Goal: Task Accomplishment & Management: Use online tool/utility

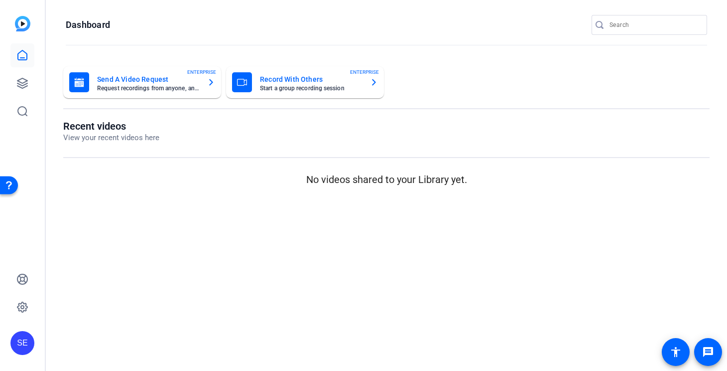
click at [164, 84] on mat-card-title "Send A Video Request" at bounding box center [148, 79] width 102 height 12
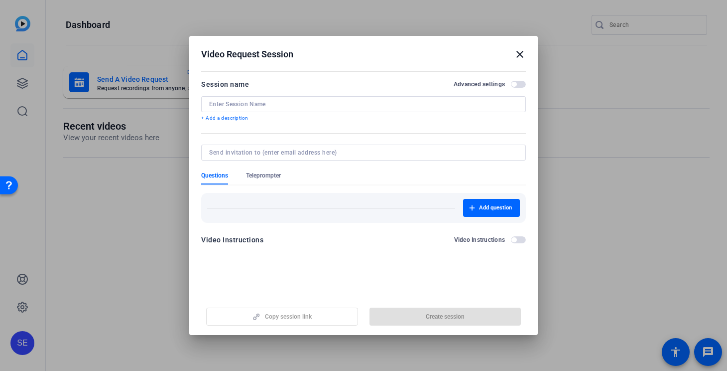
click at [517, 56] on mat-icon "close" at bounding box center [520, 54] width 12 height 12
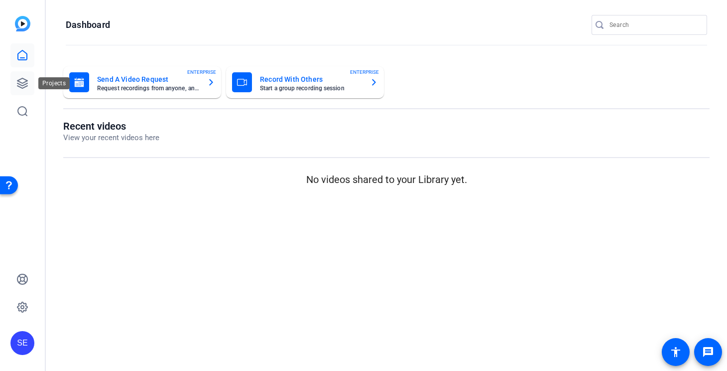
click at [22, 83] on icon at bounding box center [22, 83] width 10 height 10
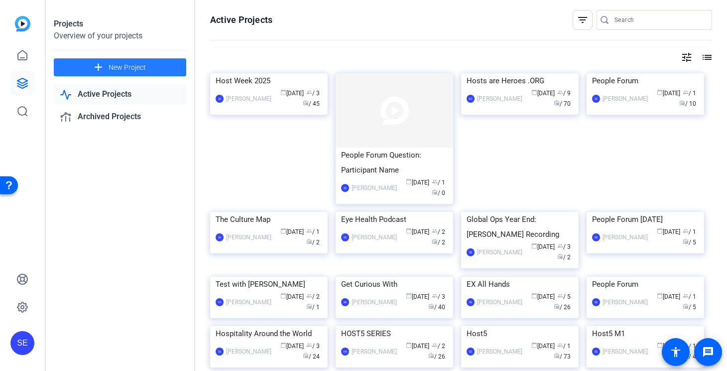
click at [142, 65] on span "New Project" at bounding box center [127, 67] width 37 height 10
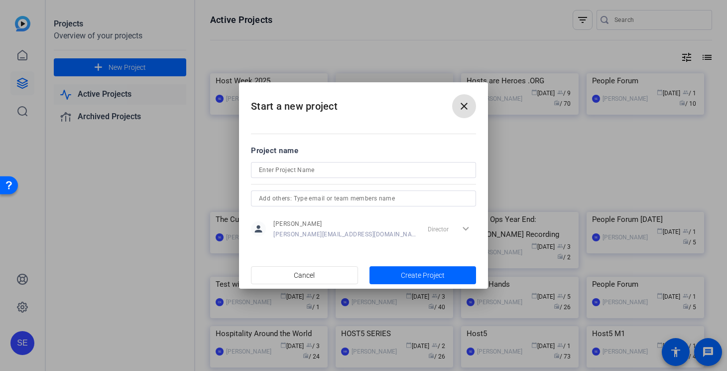
click at [459, 107] on mat-icon "close" at bounding box center [464, 106] width 12 height 12
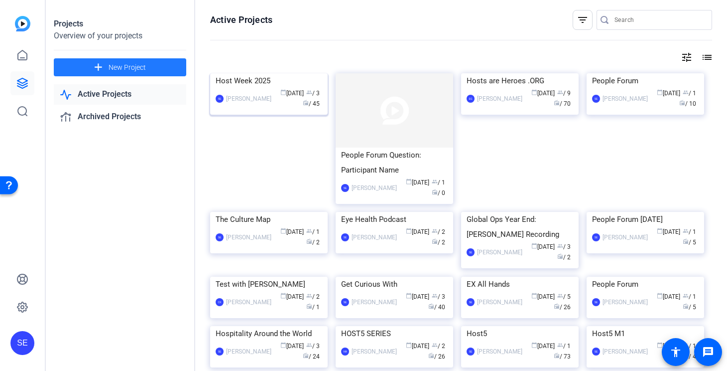
click at [281, 73] on img at bounding box center [269, 73] width 118 height 0
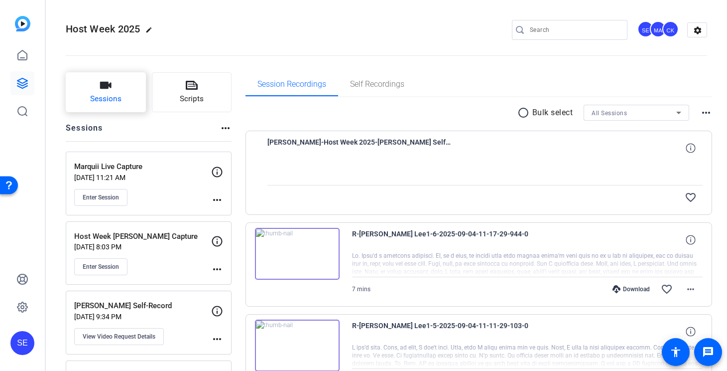
click at [129, 88] on button "Sessions" at bounding box center [106, 92] width 80 height 40
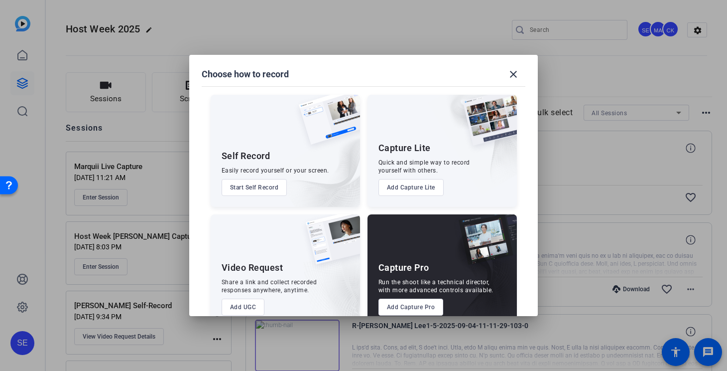
scroll to position [20, 0]
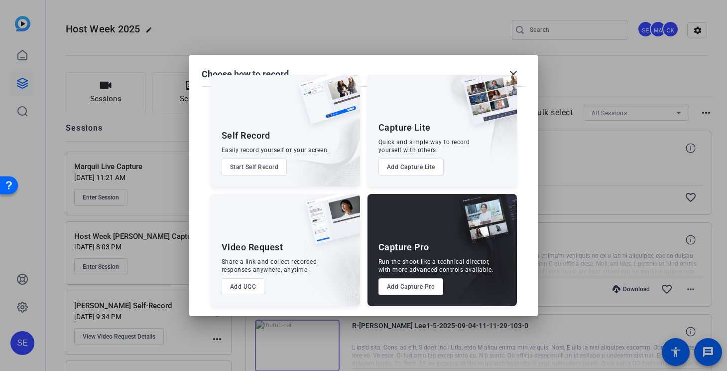
click at [404, 288] on button "Add Capture Pro" at bounding box center [411, 286] width 65 height 17
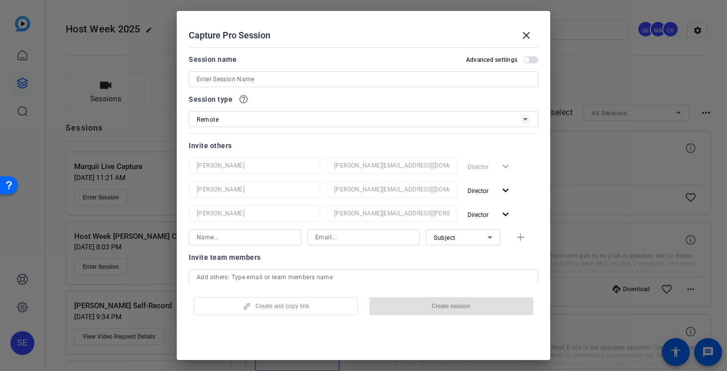
click at [291, 76] on input at bounding box center [364, 79] width 334 height 12
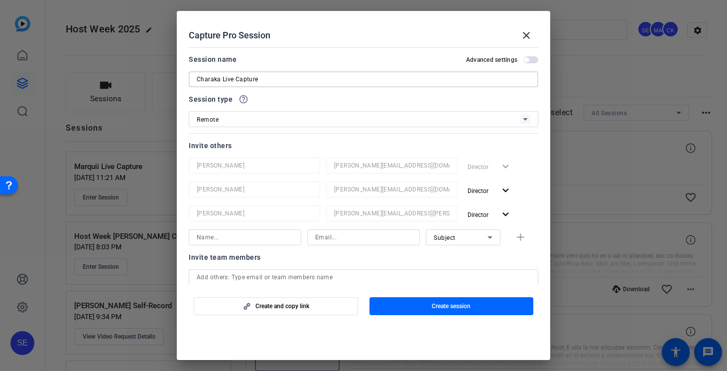
click at [210, 80] on input "Charaka Live Capture" at bounding box center [364, 79] width 334 height 12
paste input
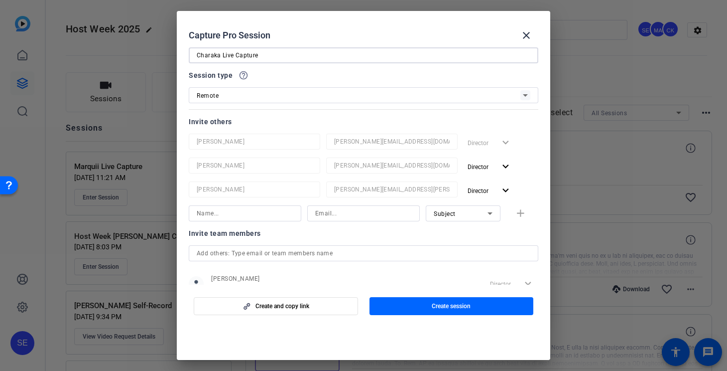
scroll to position [26, 0]
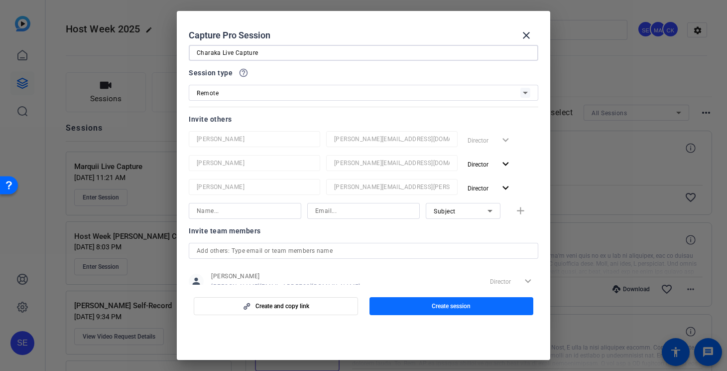
type input "Charaka Live Capture"
click at [420, 309] on span "button" at bounding box center [452, 306] width 164 height 24
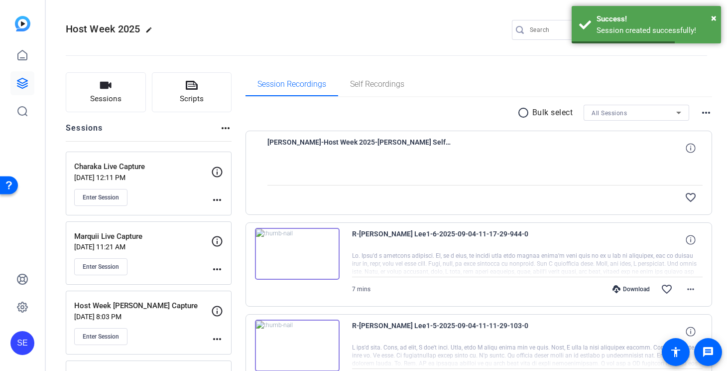
click at [219, 199] on mat-icon "more_horiz" at bounding box center [217, 200] width 12 height 12
click at [253, 216] on span "Edit Session" at bounding box center [241, 214] width 45 height 12
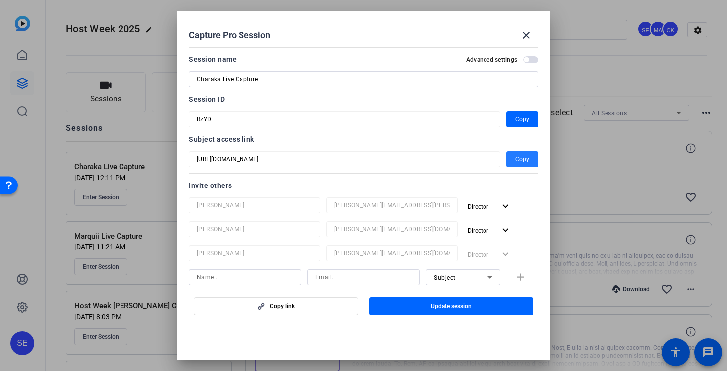
click at [519, 156] on span "Copy" at bounding box center [522, 159] width 14 height 12
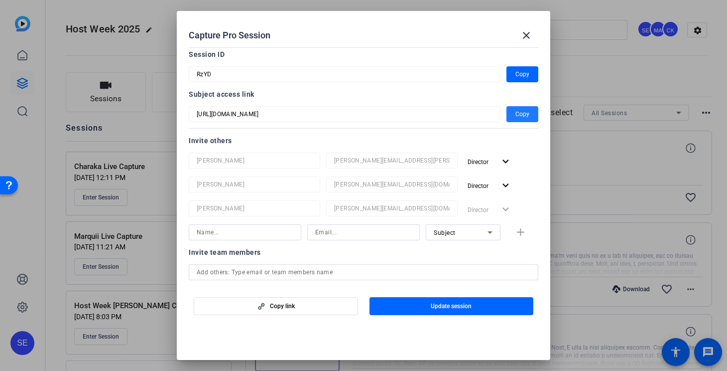
scroll to position [0, 0]
